Goal: Navigation & Orientation: Find specific page/section

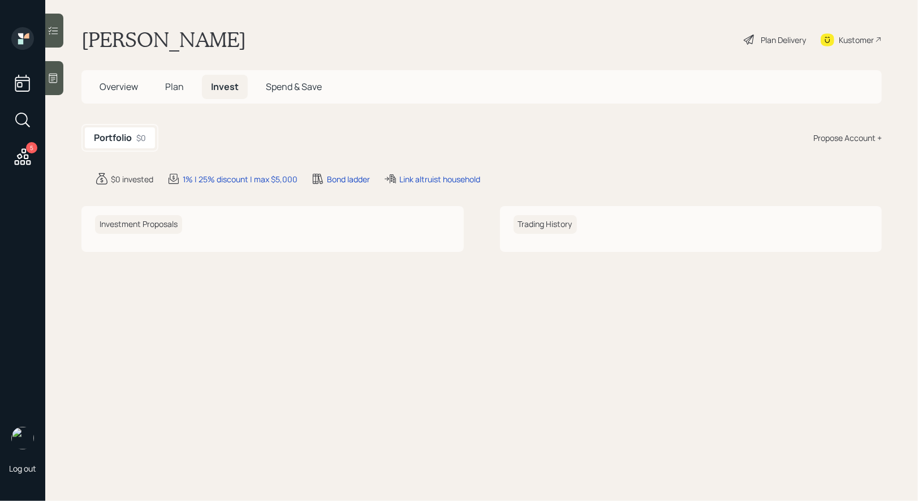
click at [178, 89] on span "Plan" at bounding box center [174, 86] width 19 height 12
